Goal: Transaction & Acquisition: Purchase product/service

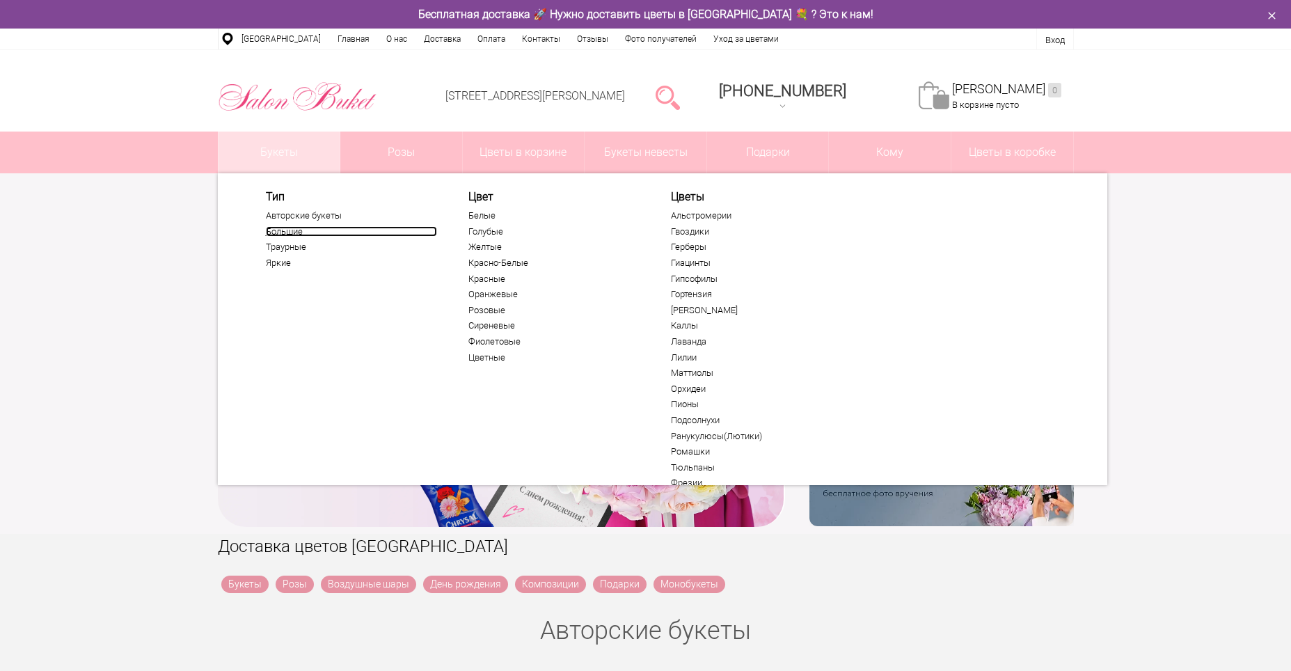
click at [288, 234] on link "Большие" at bounding box center [351, 231] width 171 height 11
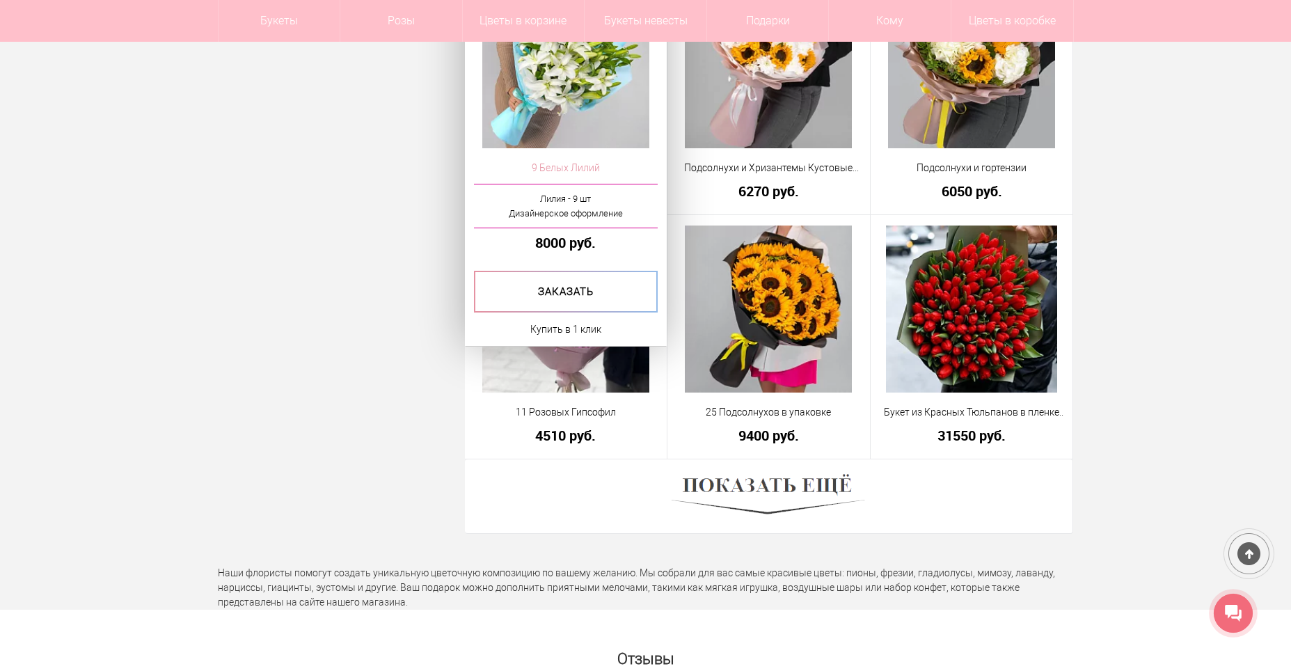
scroll to position [3759, 0]
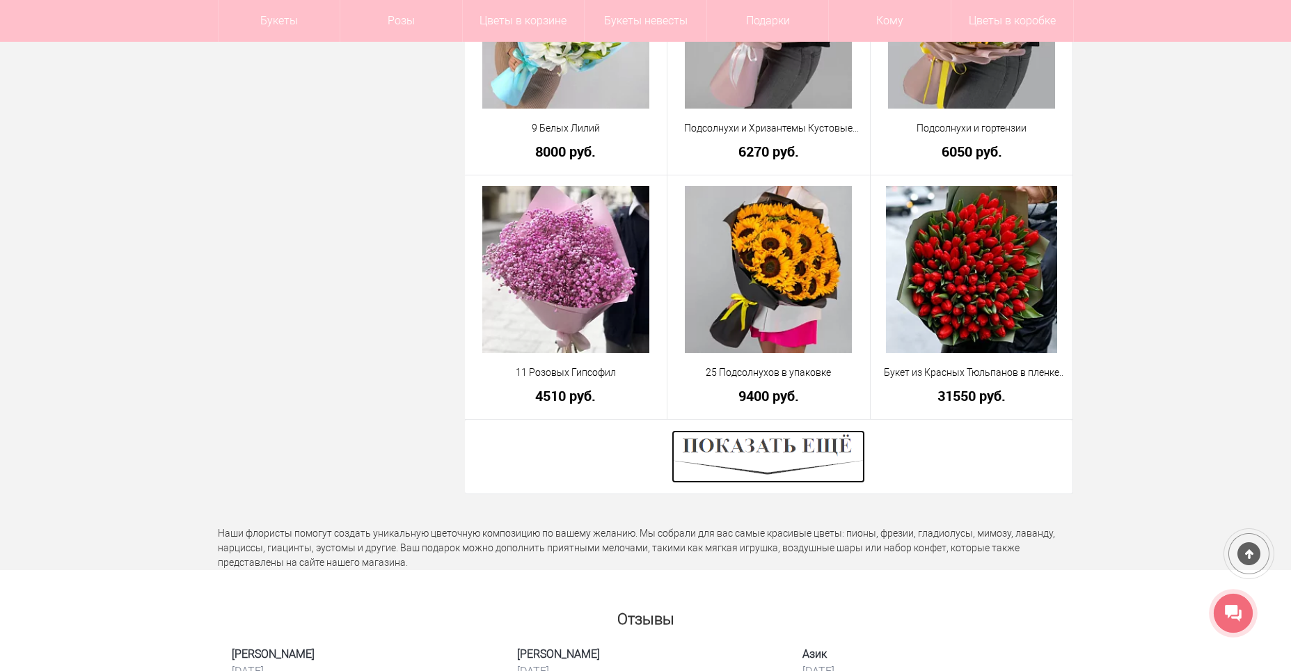
click at [765, 450] on img at bounding box center [769, 456] width 194 height 53
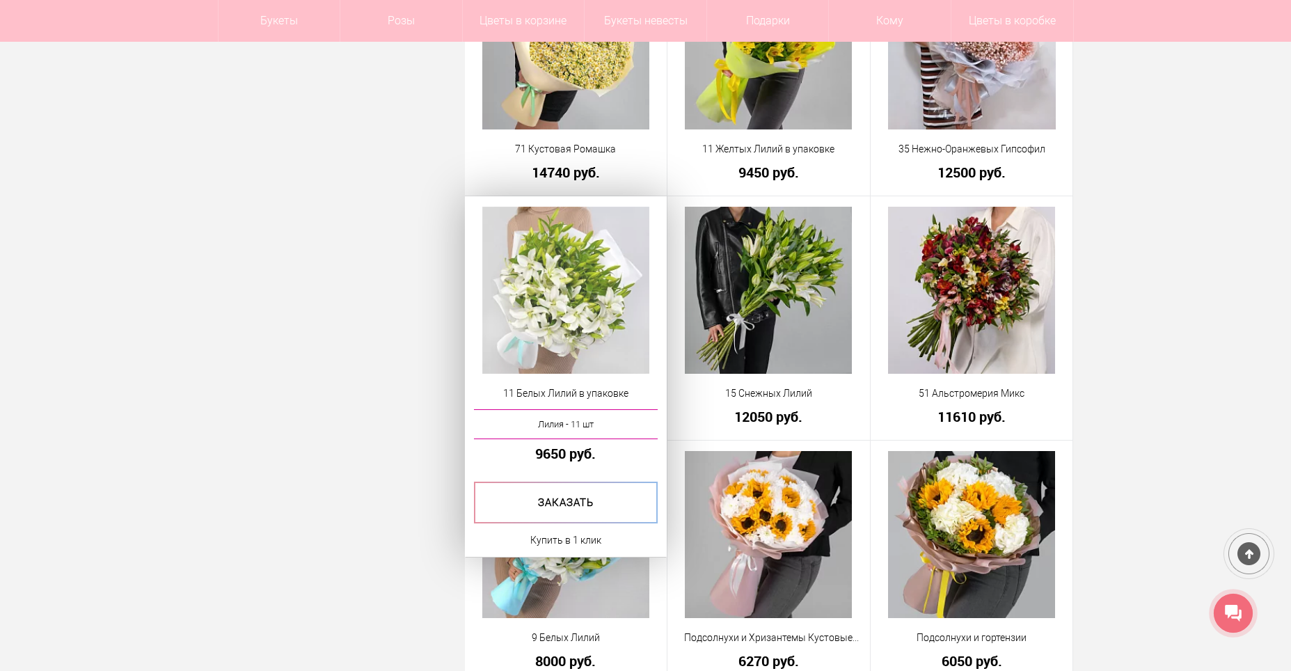
scroll to position [3272, 0]
